Goal: Task Accomplishment & Management: Manage account settings

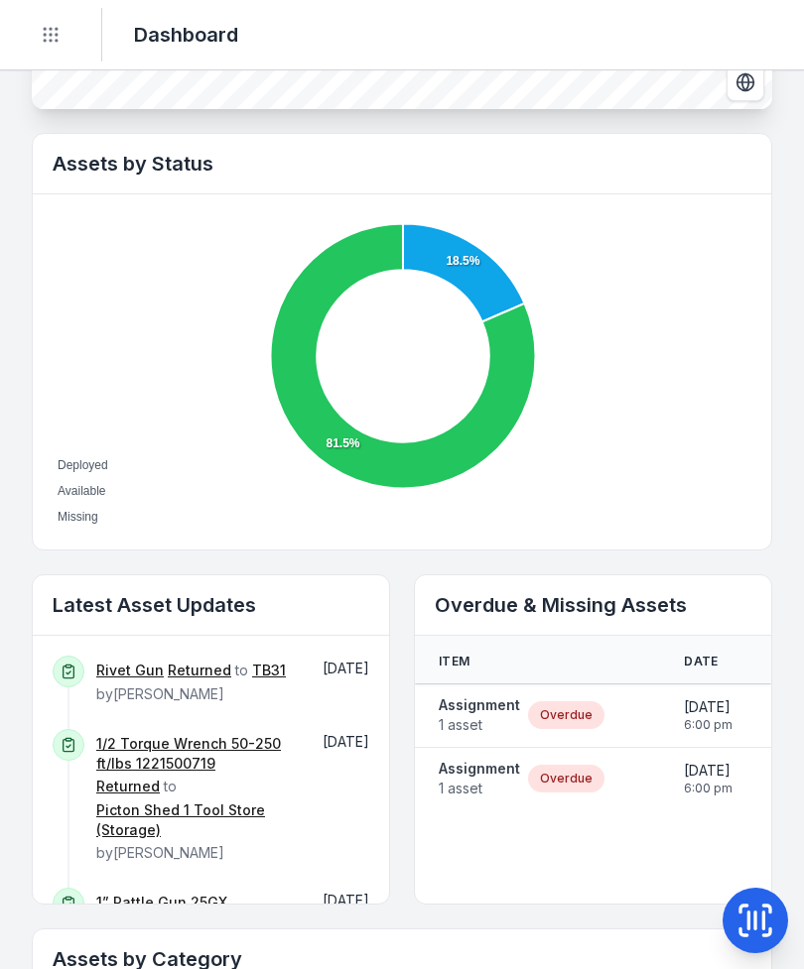
scroll to position [622, 0]
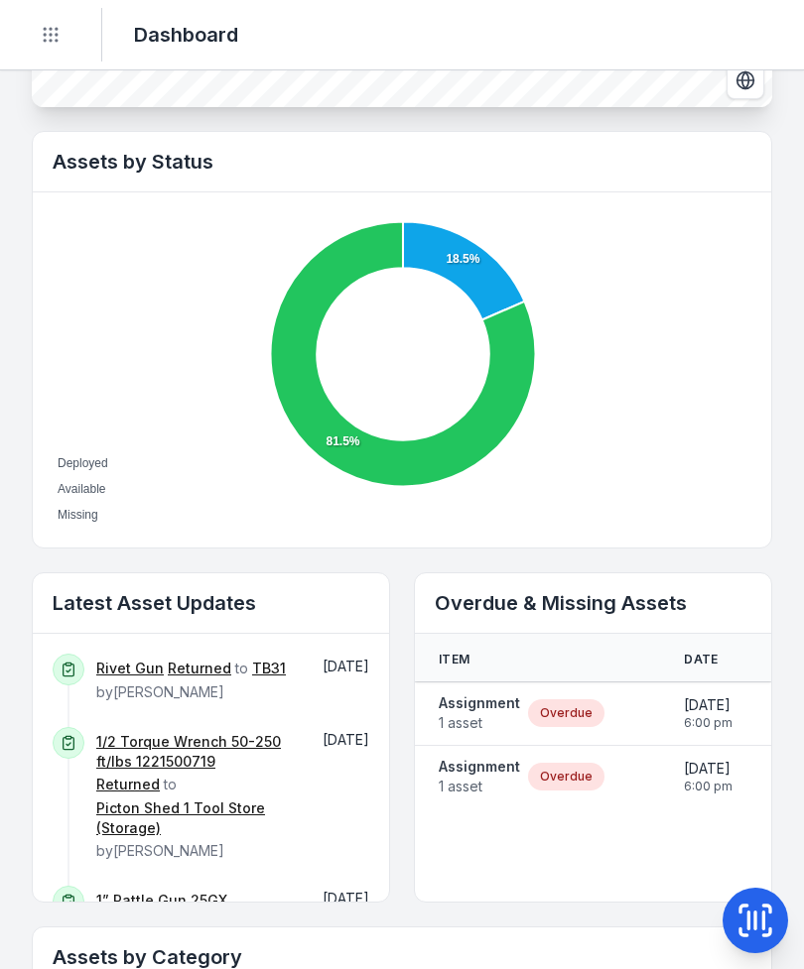
click at [473, 728] on span "1 asset" at bounding box center [479, 723] width 81 height 20
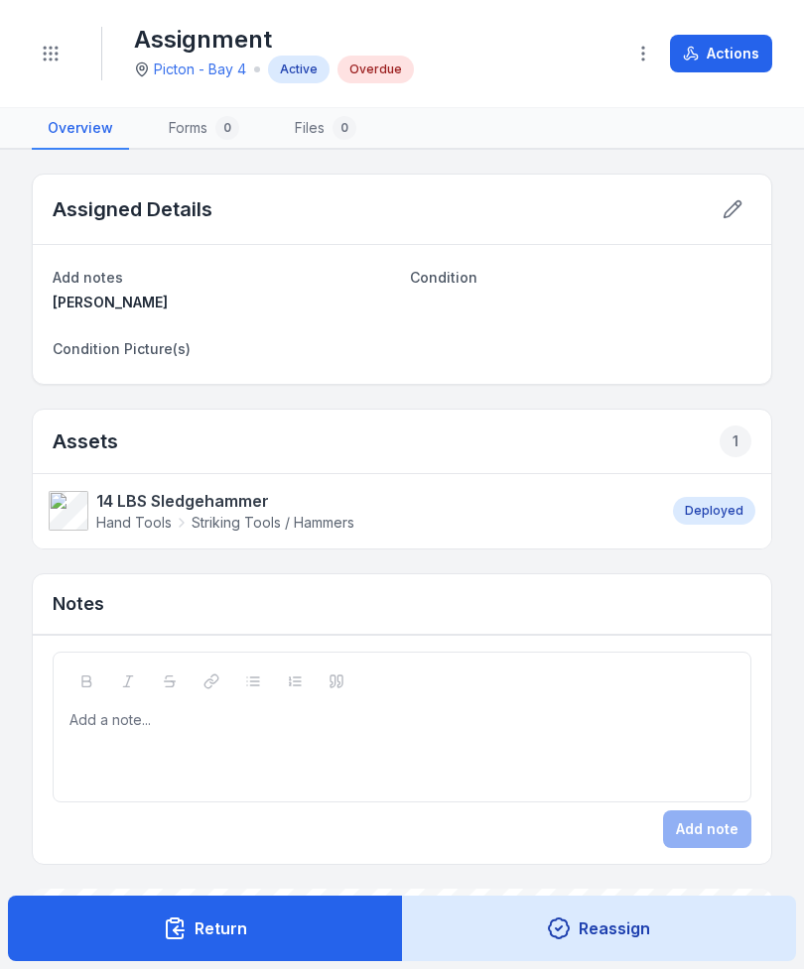
click at [211, 499] on strong "14 LBS Sledgehammer" at bounding box center [225, 501] width 258 height 24
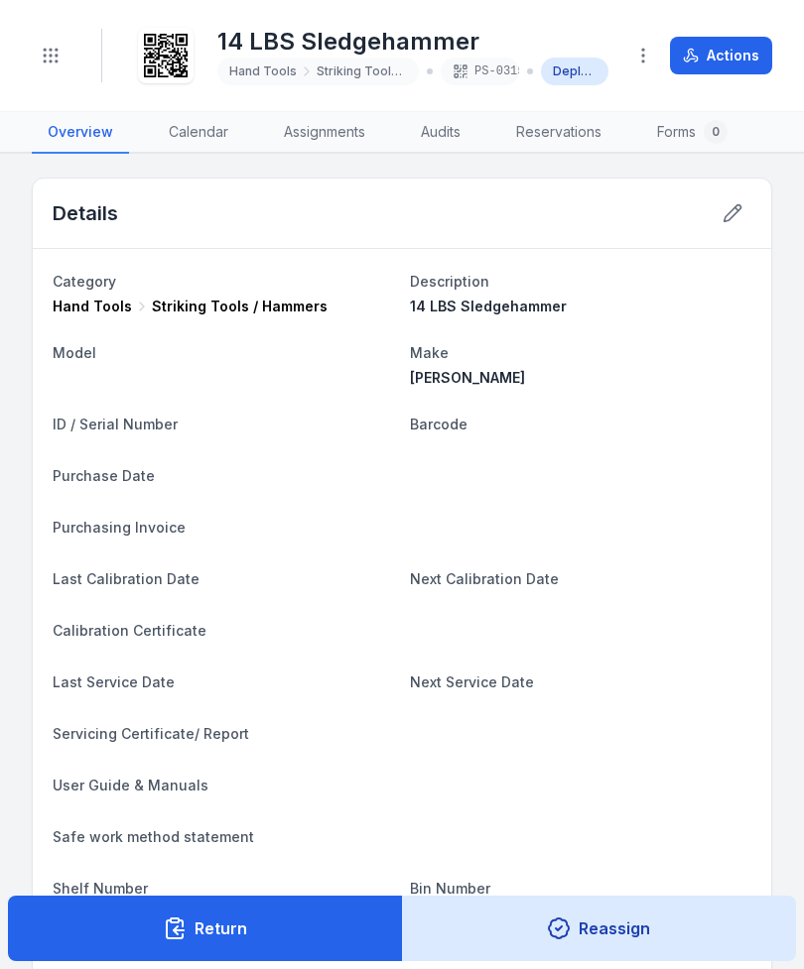
click at [746, 61] on button "Actions" at bounding box center [721, 56] width 102 height 38
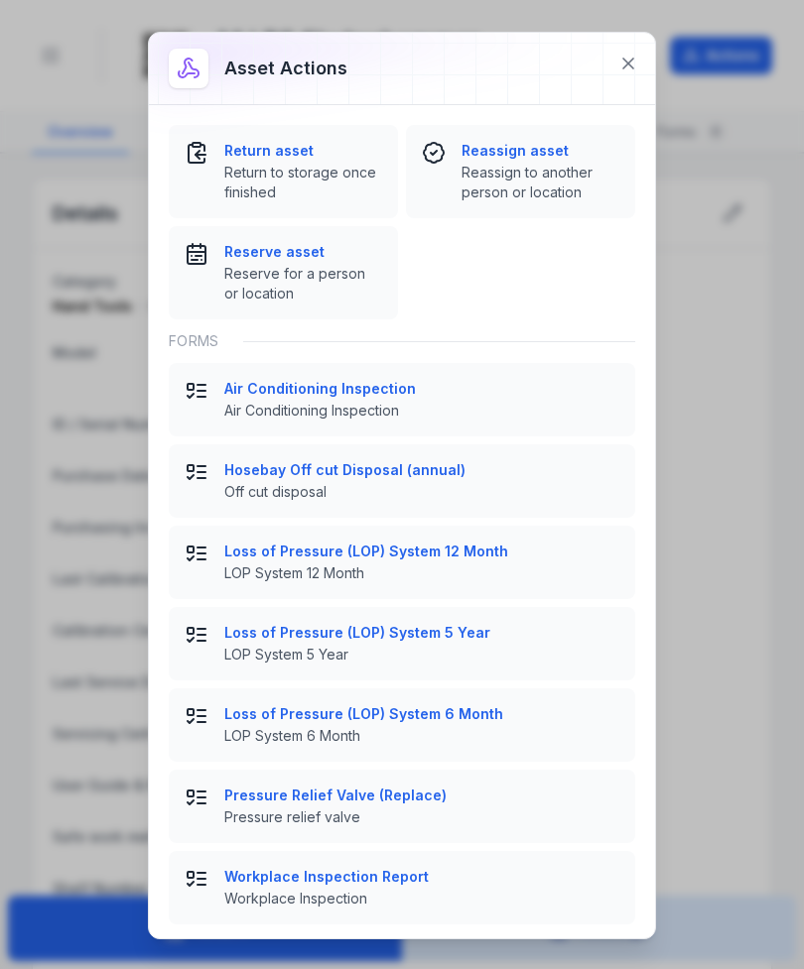
click at [278, 164] on span "Return to storage once finished" at bounding box center [303, 183] width 158 height 40
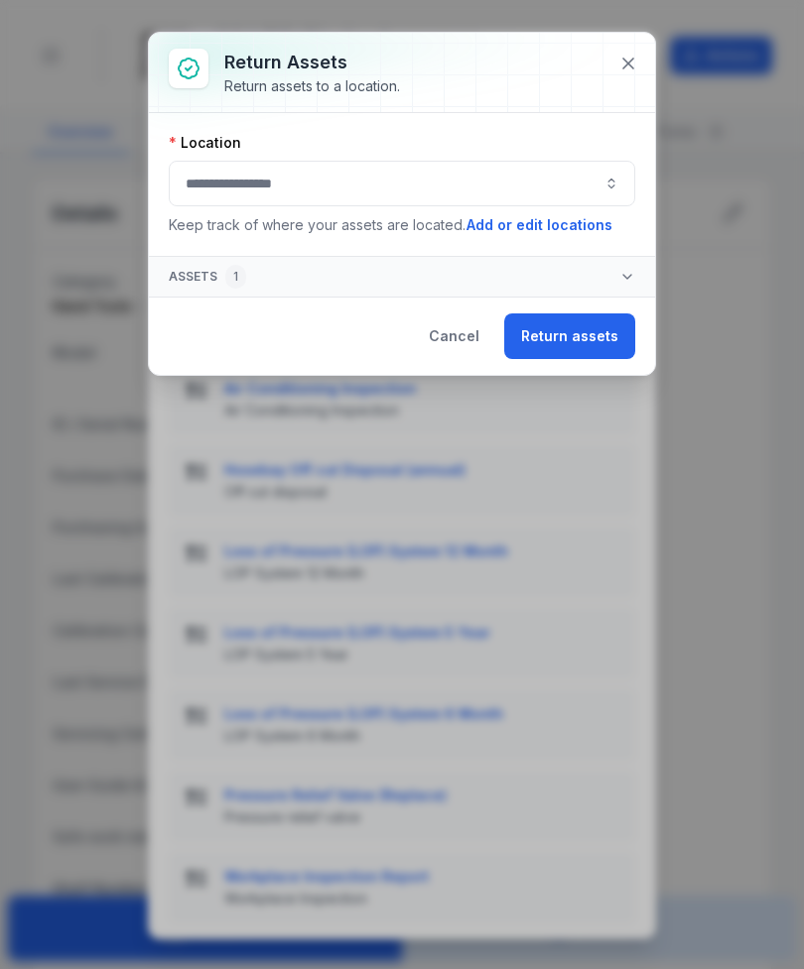
click at [364, 191] on button "button" at bounding box center [402, 184] width 466 height 46
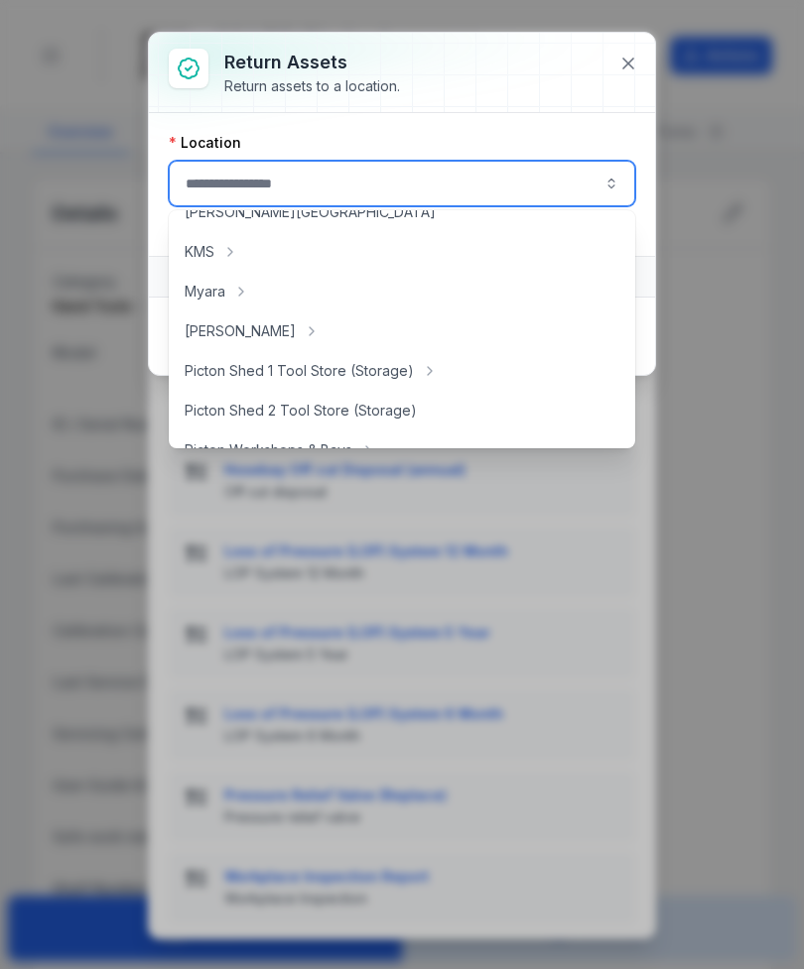
scroll to position [284, 0]
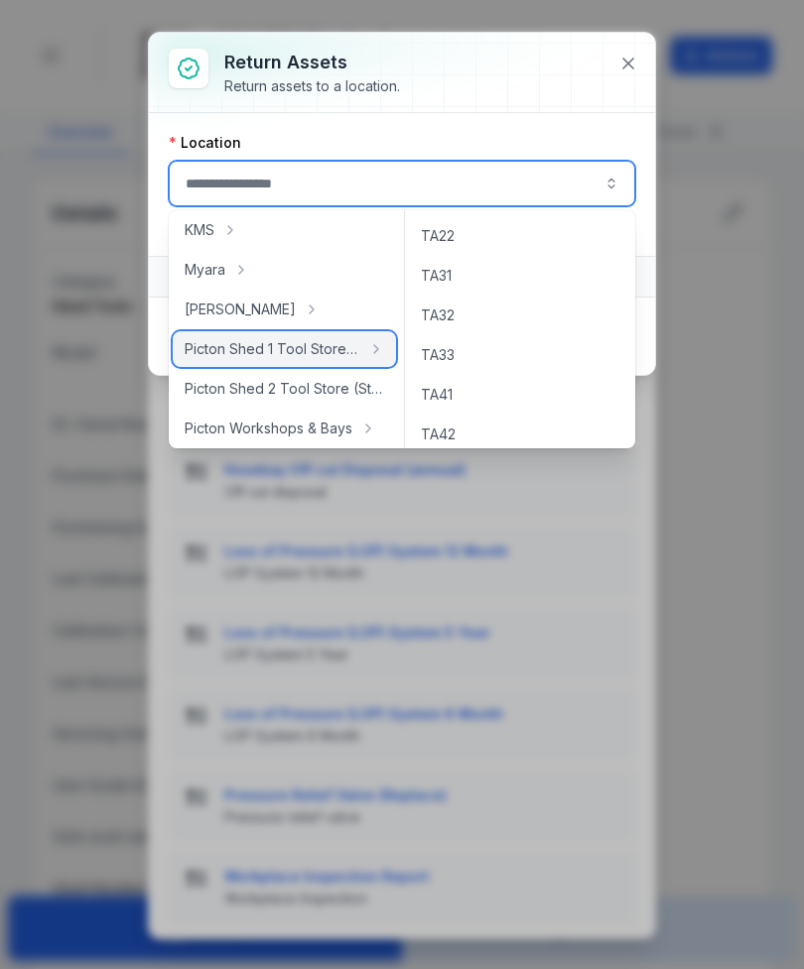
click at [315, 356] on span "Picton Shed 1 Tool Store (Storage)" at bounding box center [273, 349] width 176 height 20
type input "**********"
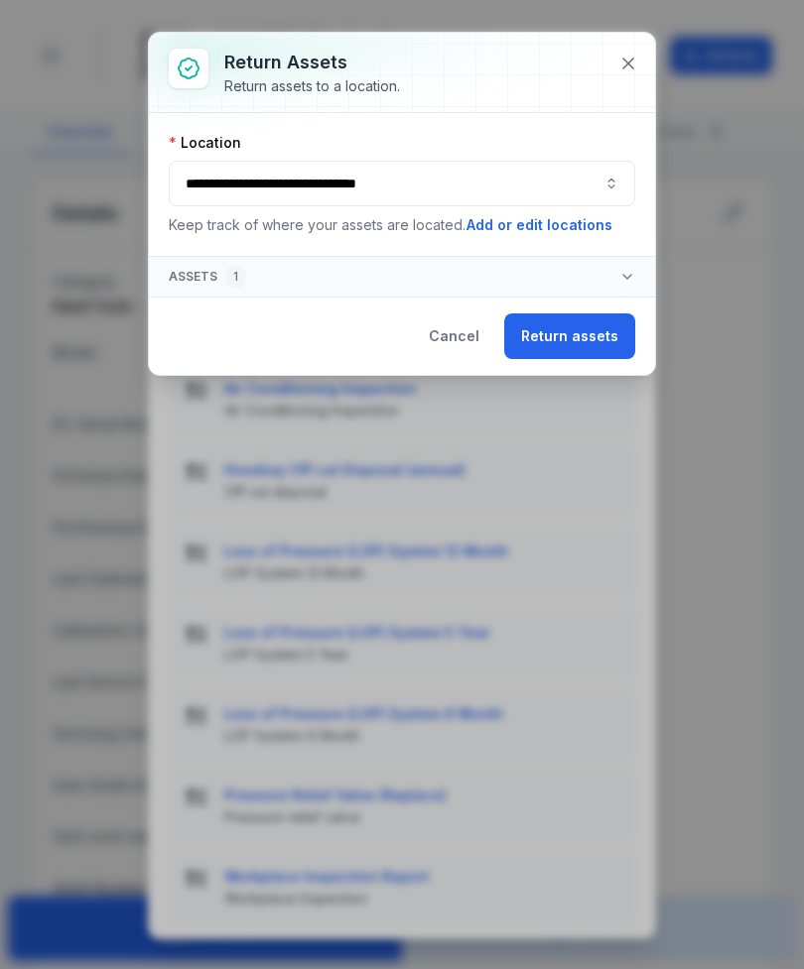
click at [589, 336] on button "Return assets" at bounding box center [569, 337] width 131 height 46
